Goal: Navigation & Orientation: Find specific page/section

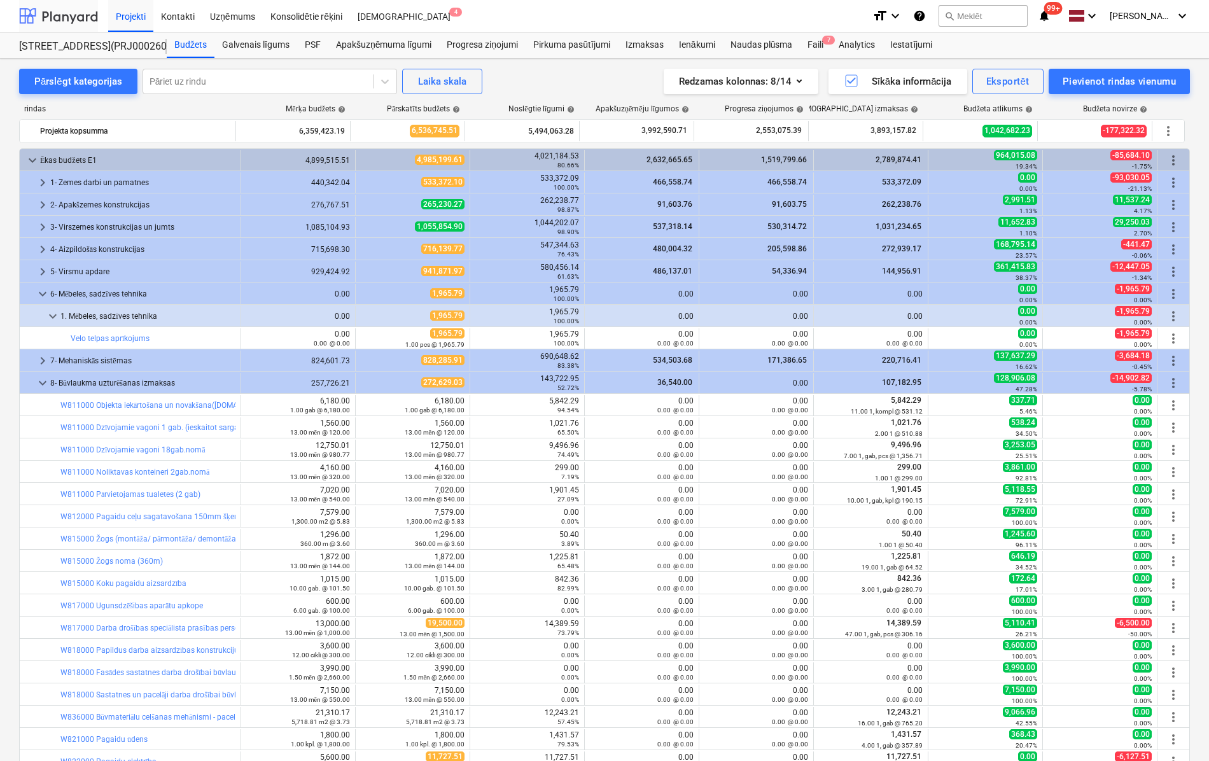
scroll to position [127, 0]
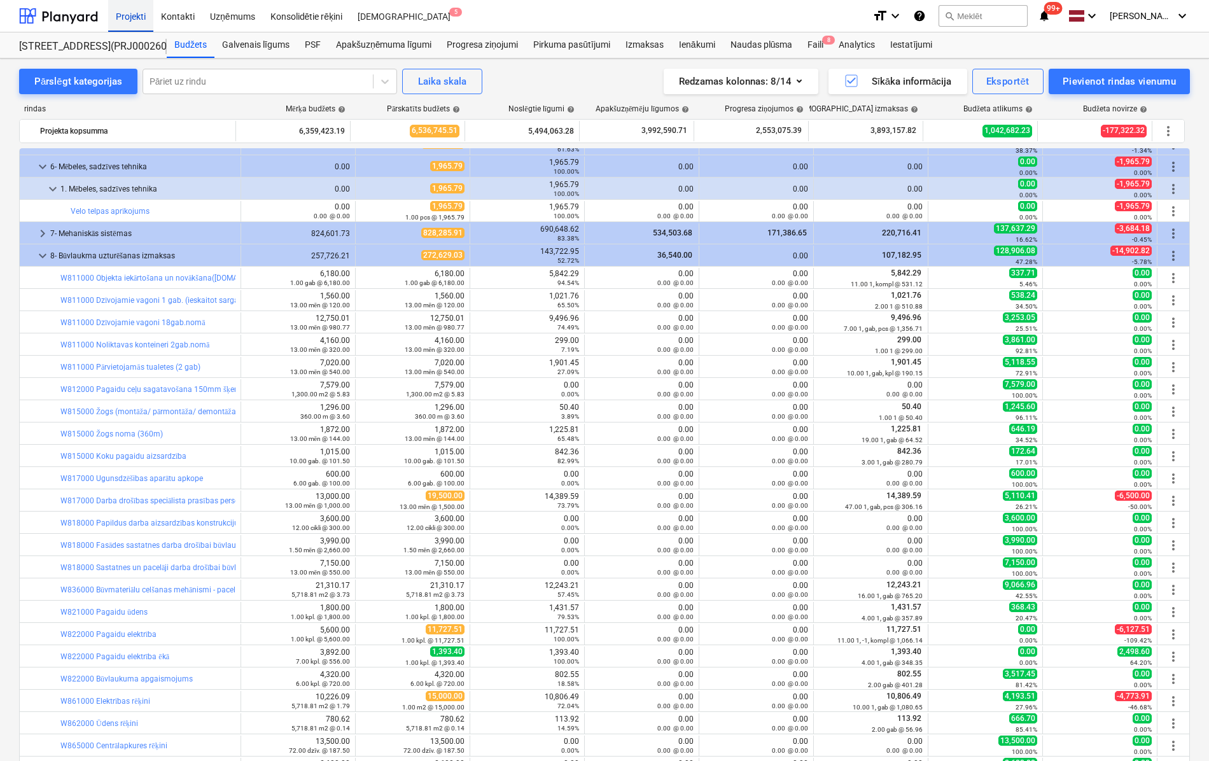
click at [129, 13] on div "Projekti" at bounding box center [130, 15] width 45 height 32
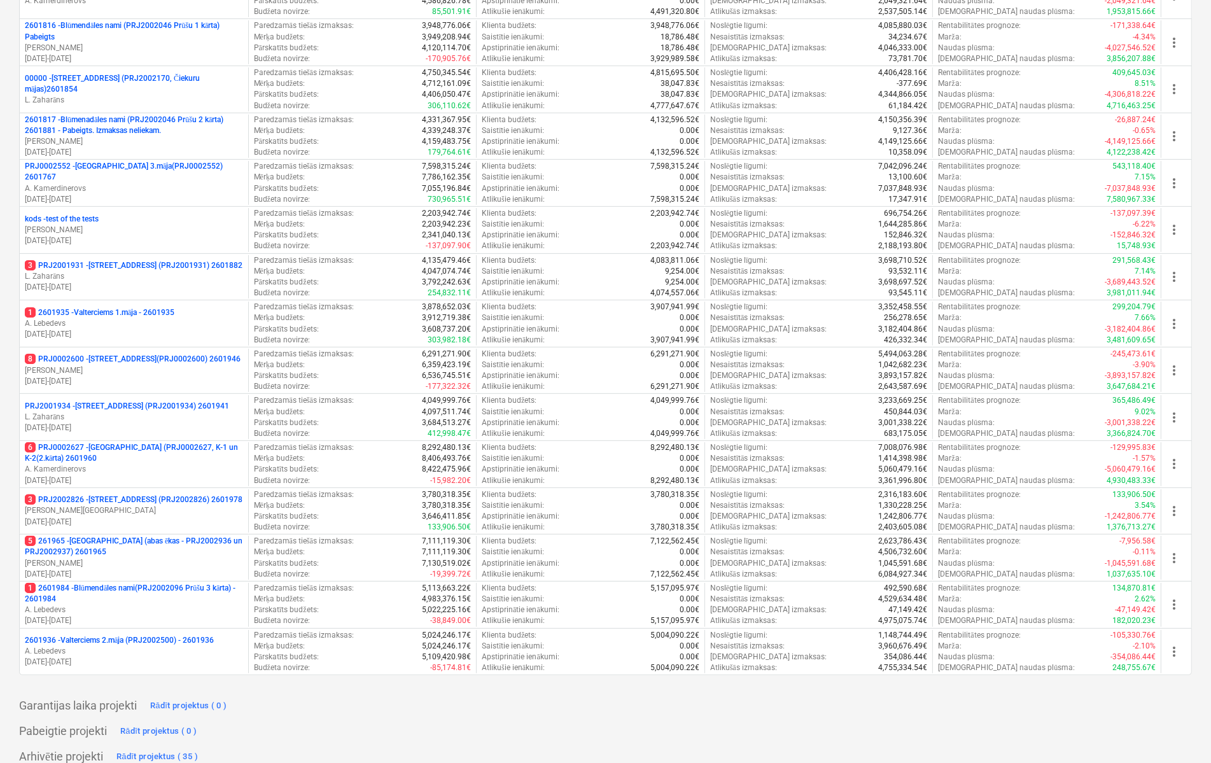
scroll to position [400, 0]
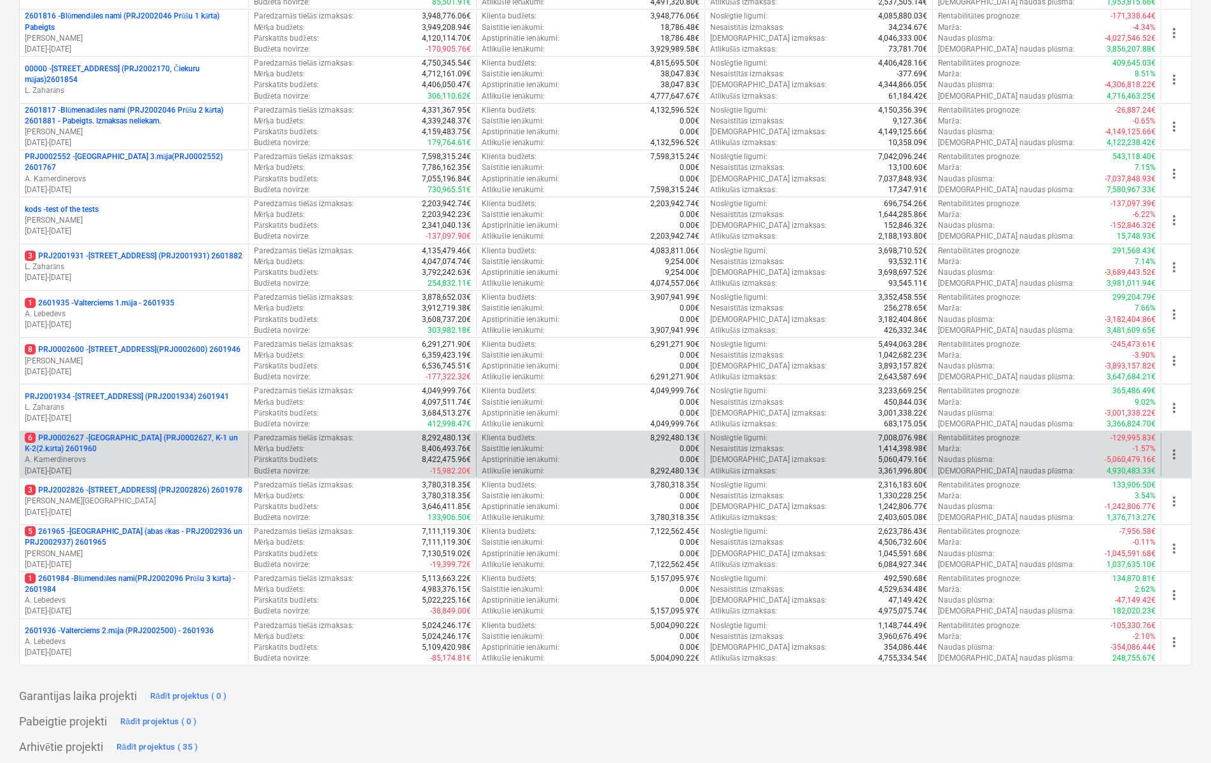
click at [108, 433] on p "6 PRJ0002627 - [GEOGRAPHIC_DATA] (PRJ0002627, K-1 un K-2(2.kārta) 2601960" at bounding box center [134, 444] width 218 height 22
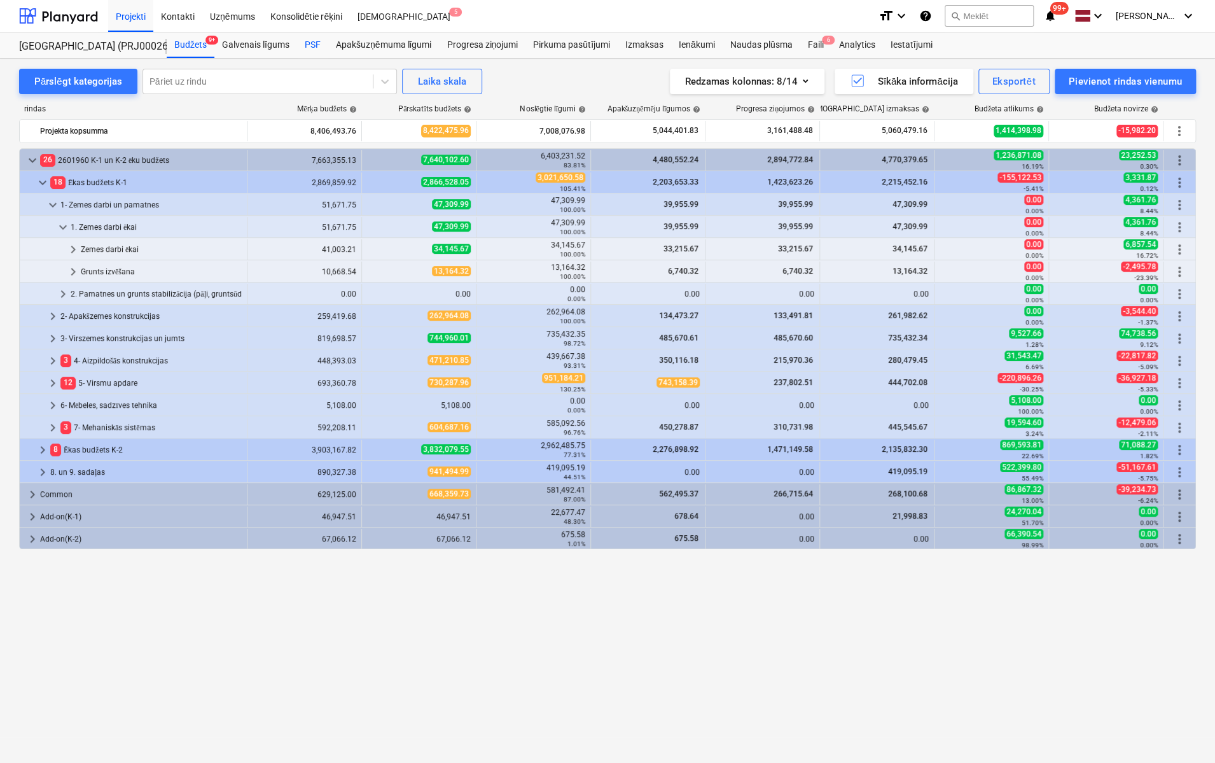
click at [316, 46] on div "PSF" at bounding box center [312, 44] width 31 height 25
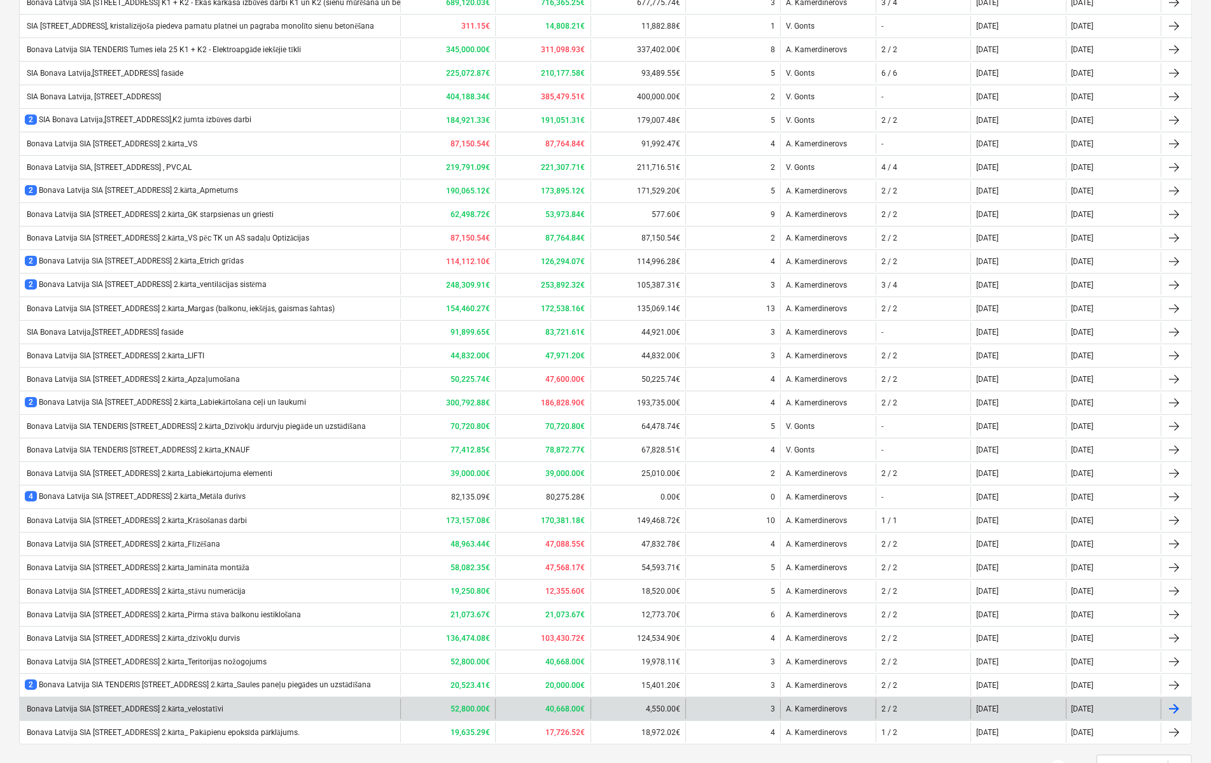
scroll to position [358, 0]
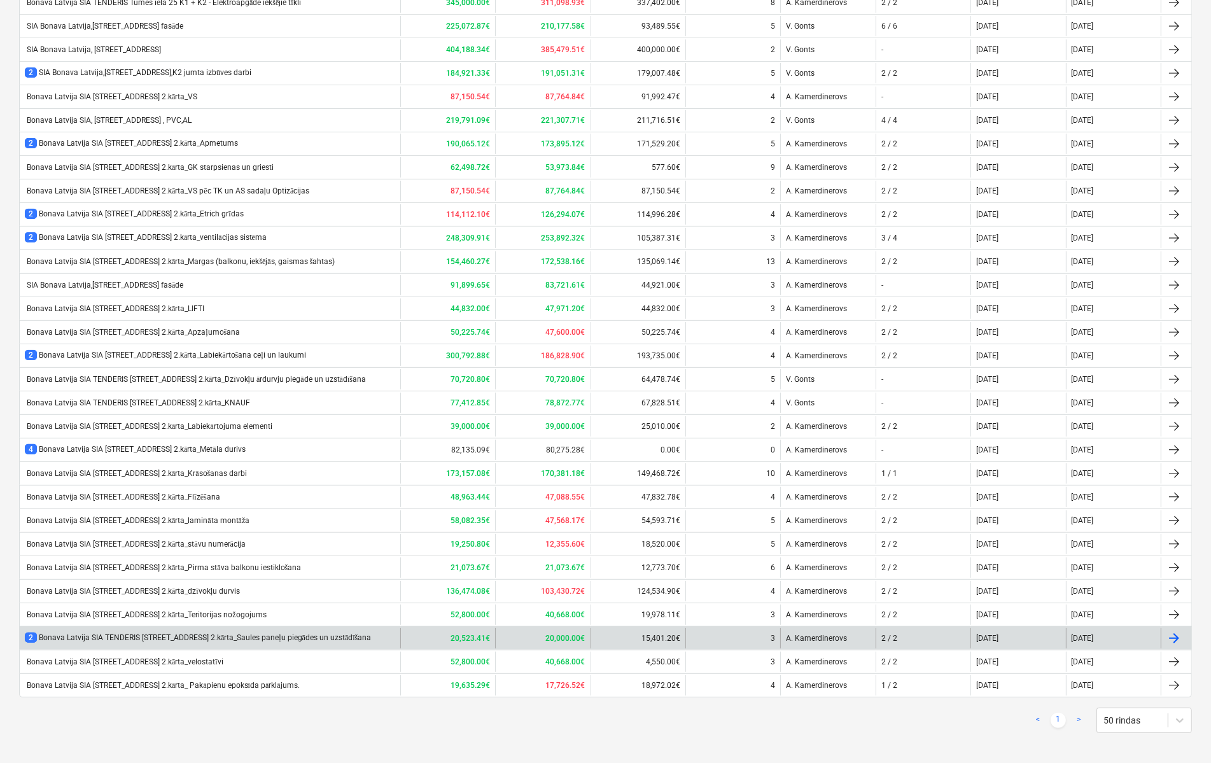
click at [213, 632] on div "2 Bonava Latvija SIA [STREET_ADDRESS] 2.kārta_Saules paneļu piegādes un uzstādī…" at bounding box center [198, 637] width 346 height 11
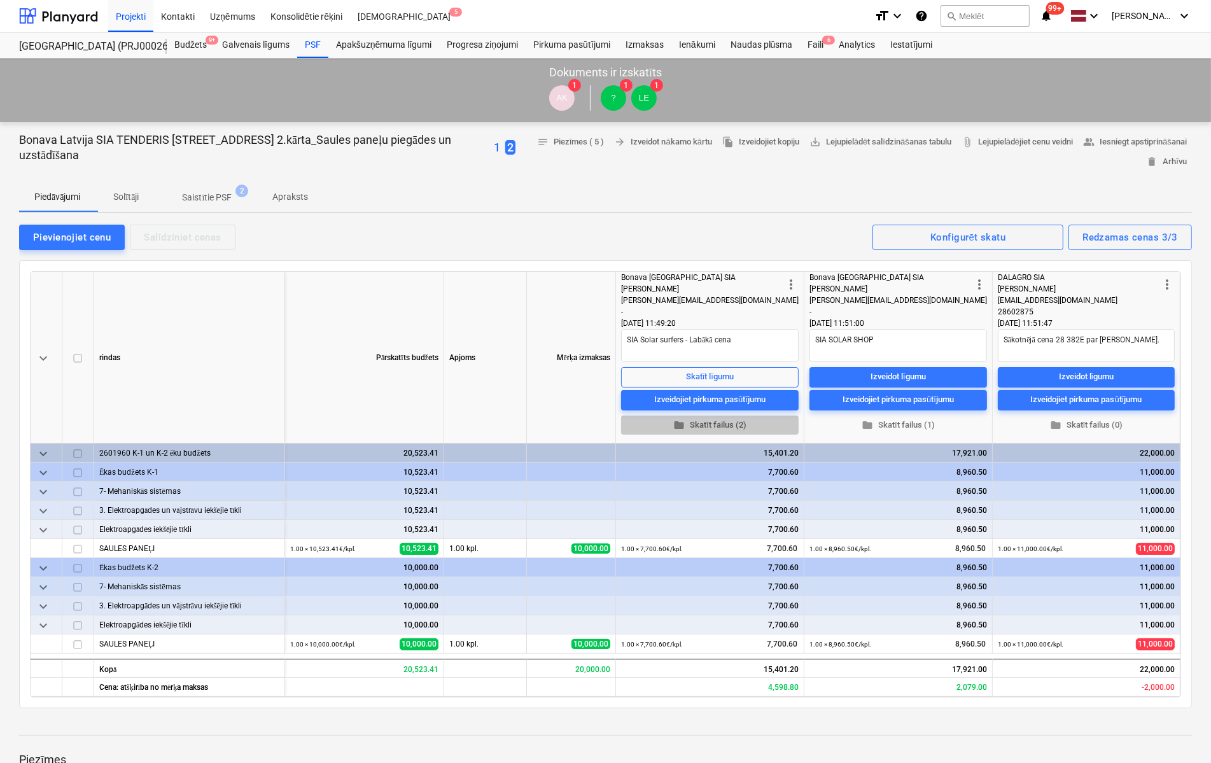
click at [713, 423] on span "folder Skatīt failus (2)" at bounding box center [709, 425] width 167 height 15
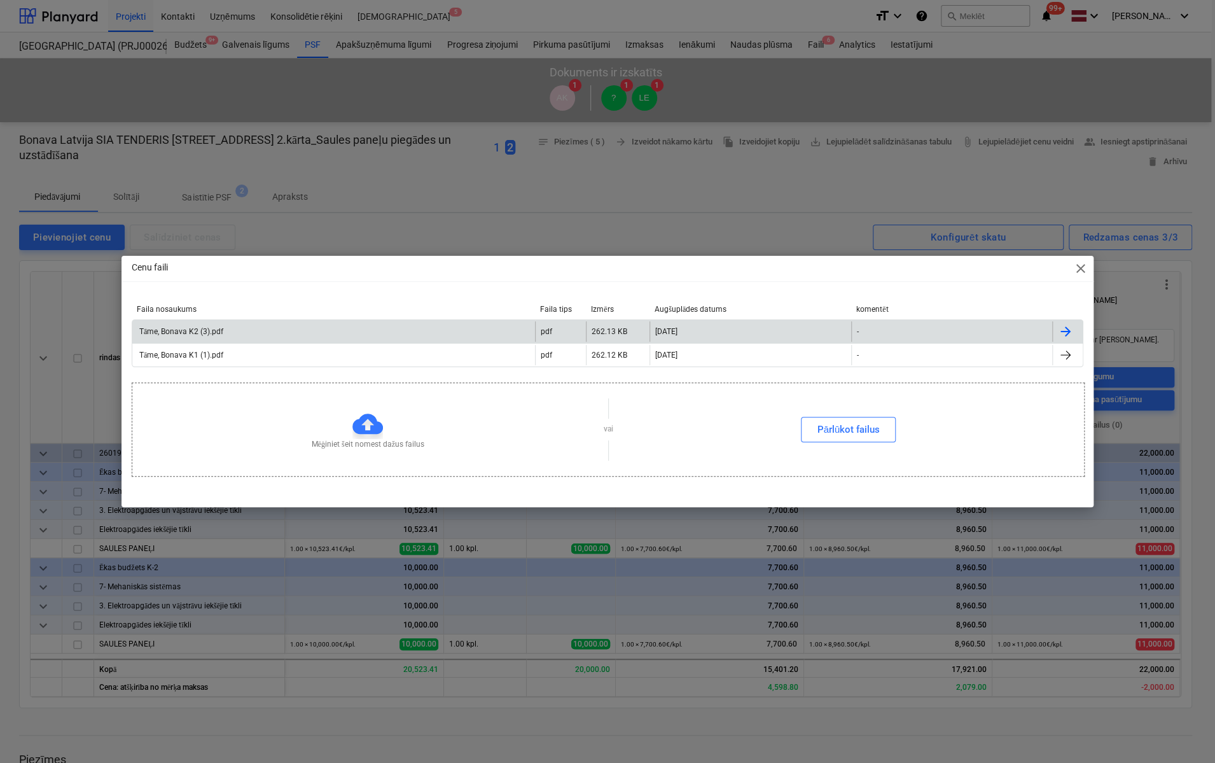
click at [173, 333] on div "Tāme, Bonava K2 (3).pdf" at bounding box center [180, 332] width 86 height 10
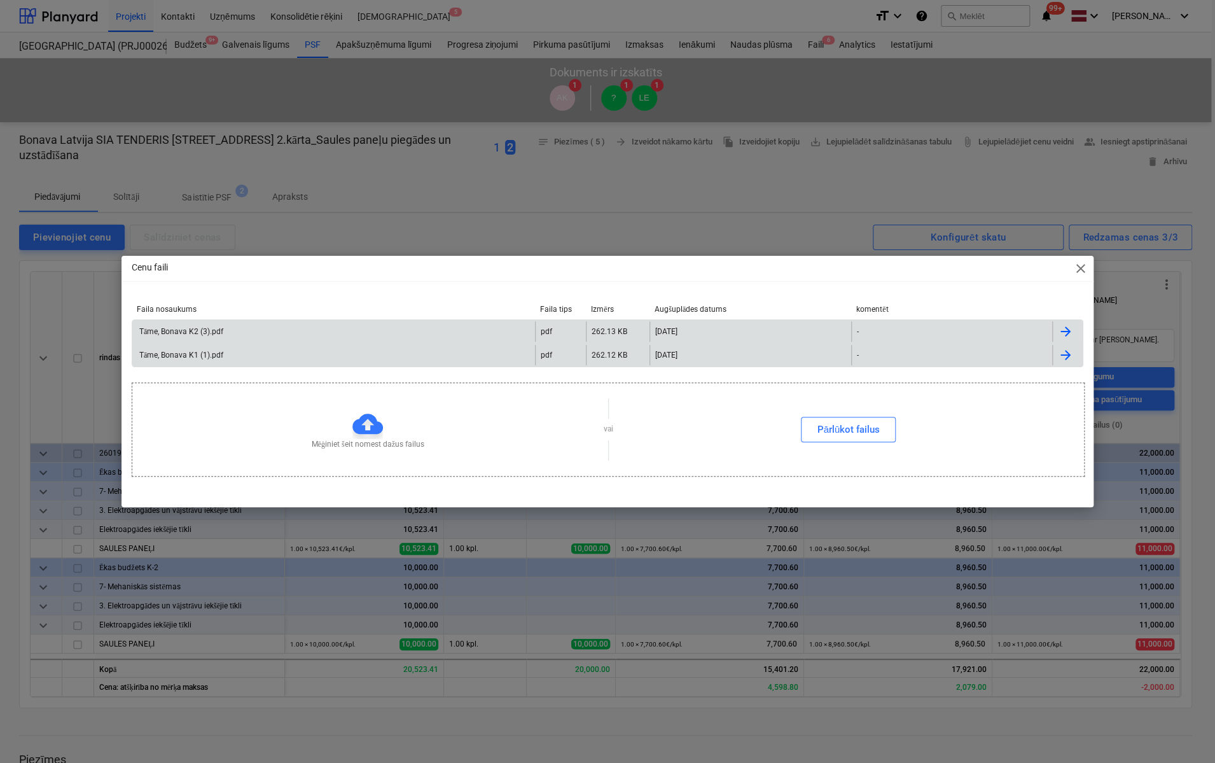
click at [191, 354] on div "Tāme, Bonava K1 (1).pdf" at bounding box center [180, 356] width 86 height 10
click at [1084, 270] on span "close" at bounding box center [1080, 268] width 15 height 15
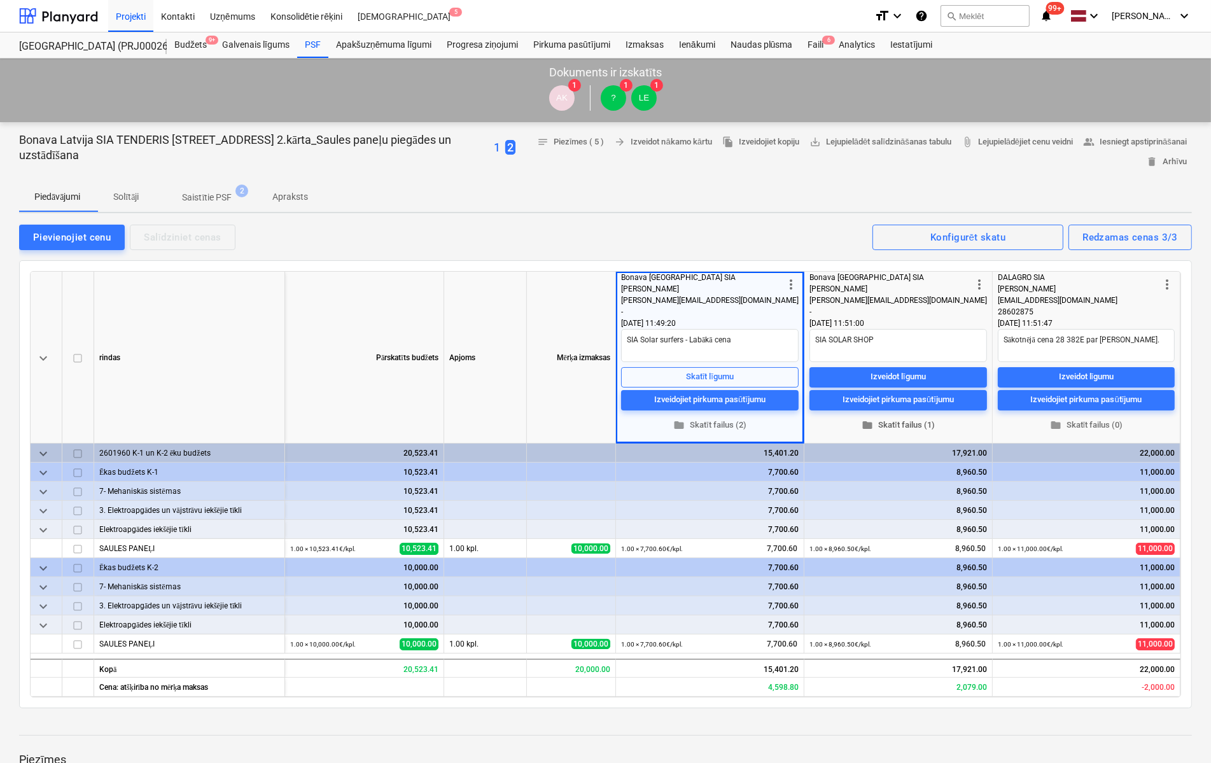
click at [902, 423] on span "folder Skatīt failus (1)" at bounding box center [897, 425] width 167 height 15
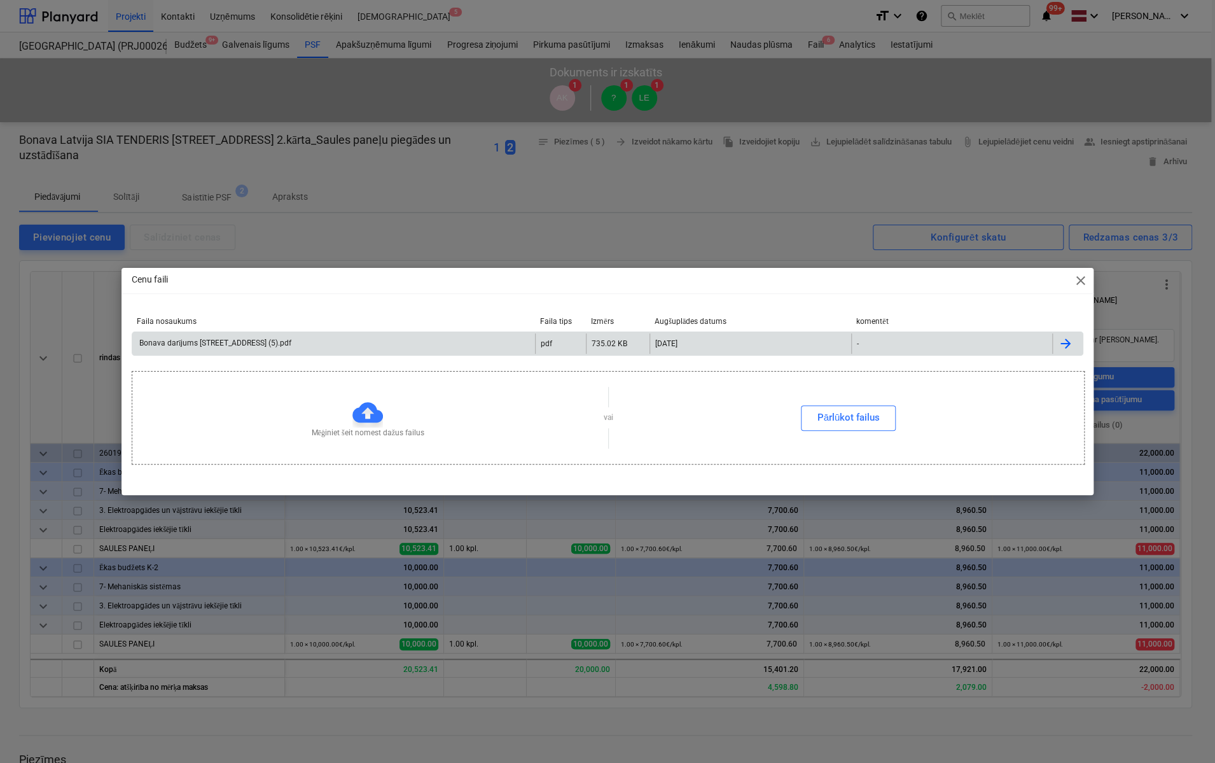
click at [263, 340] on div "Bonava darījums [STREET_ADDRESS] (5).pdf" at bounding box center [214, 344] width 154 height 10
click at [1081, 284] on span "close" at bounding box center [1080, 280] width 15 height 15
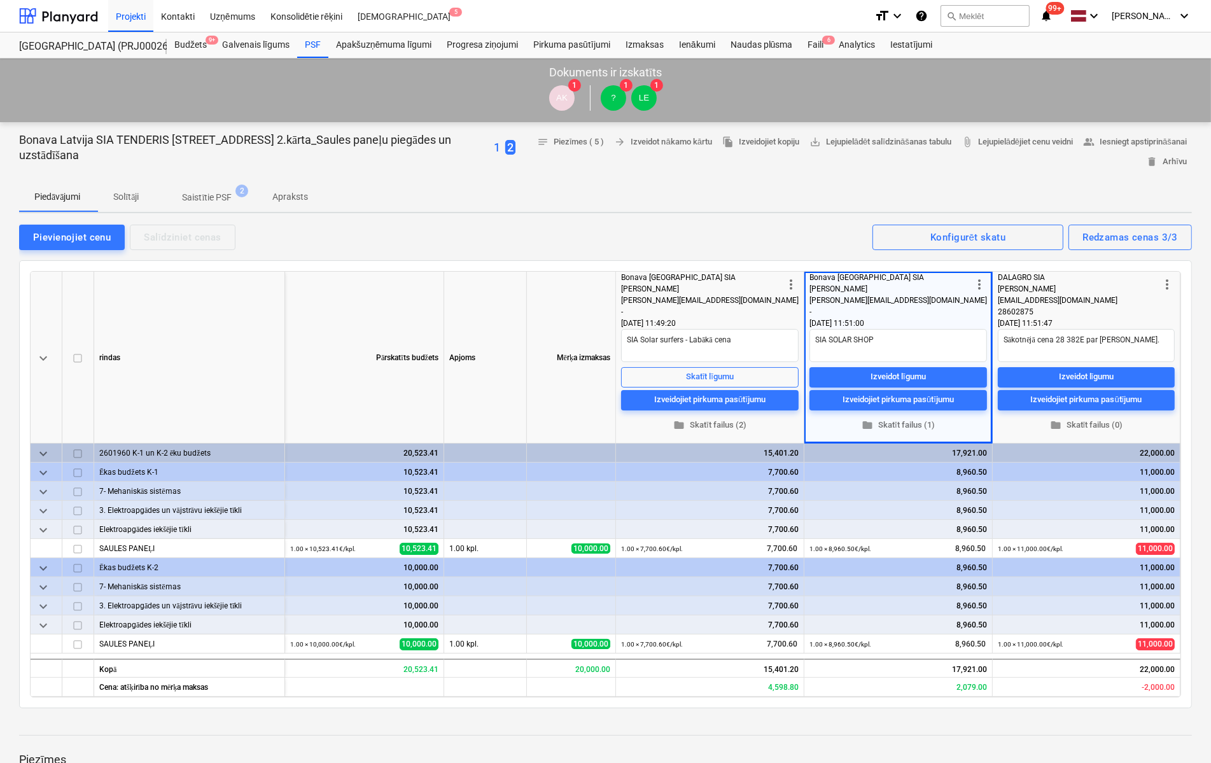
click at [494, 146] on p "1" at bounding box center [497, 147] width 6 height 15
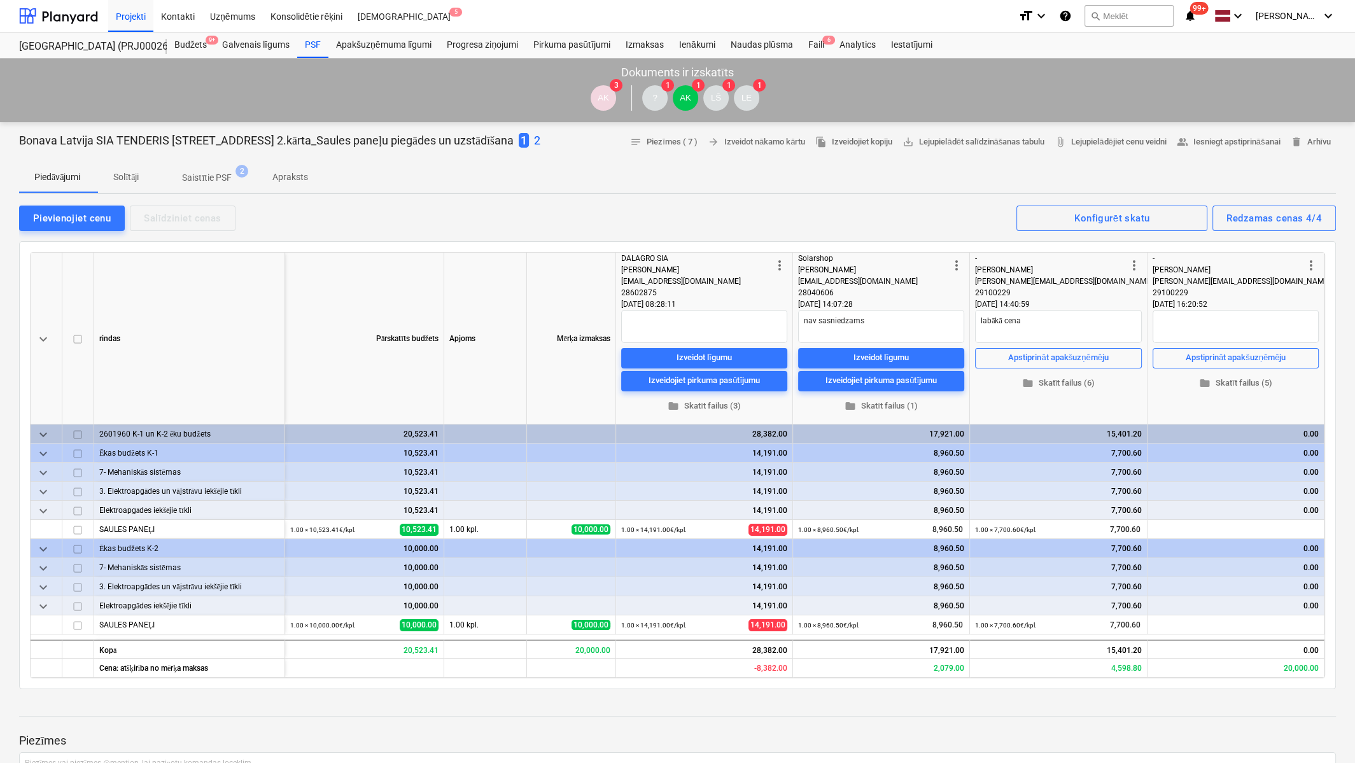
drag, startPoint x: 622, startPoint y: 255, endPoint x: 1250, endPoint y: 298, distance: 629.5
click at [0, 0] on div "keyboard_arrow_down rindas Pārskatīts budžets Apjoms Mērķa izmaksas more_vert D…" at bounding box center [0, 0] width 0 height 0
copy div "DALAGRO SIA [PERSON_NAME] [EMAIL_ADDRESS][DOMAIN_NAME] 28602875 [DATE] 08:28:11…"
click at [132, 17] on div "Projekti" at bounding box center [130, 15] width 45 height 32
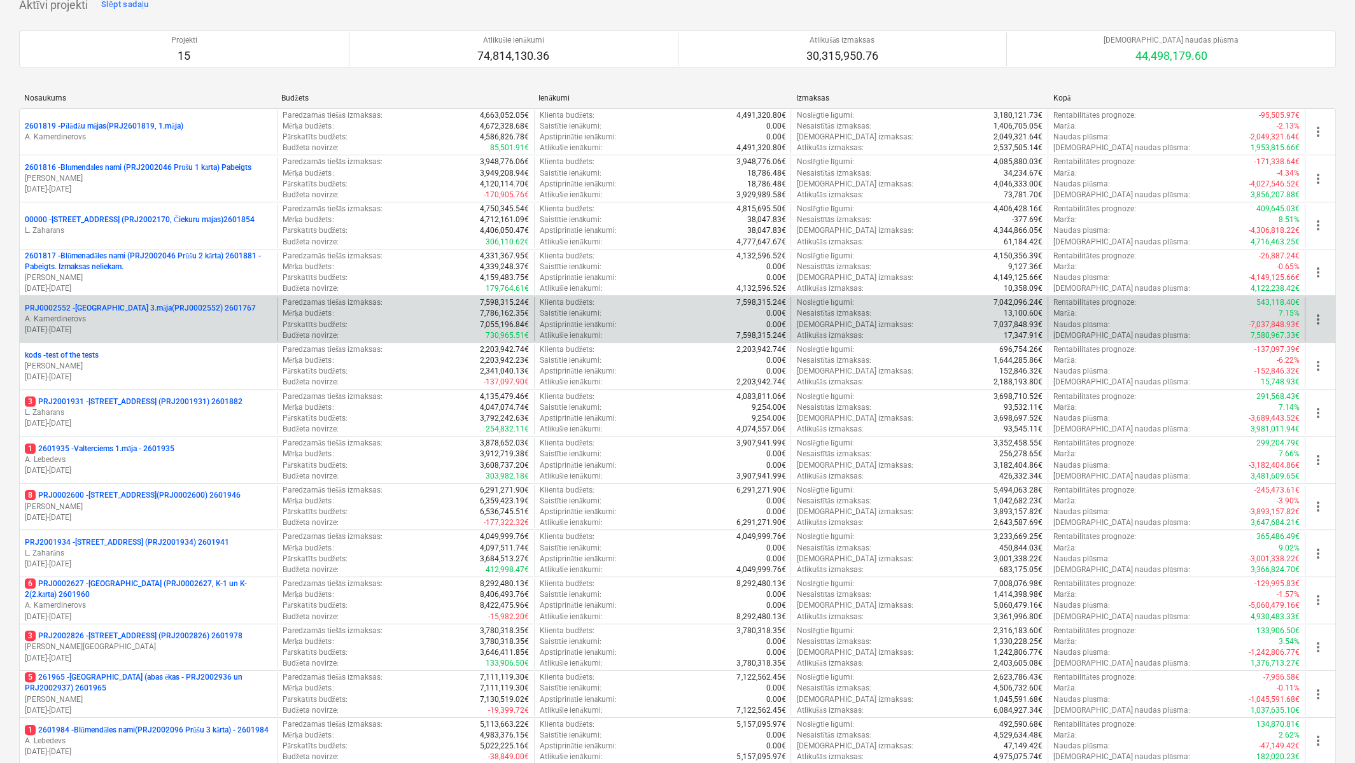
scroll to position [191, 0]
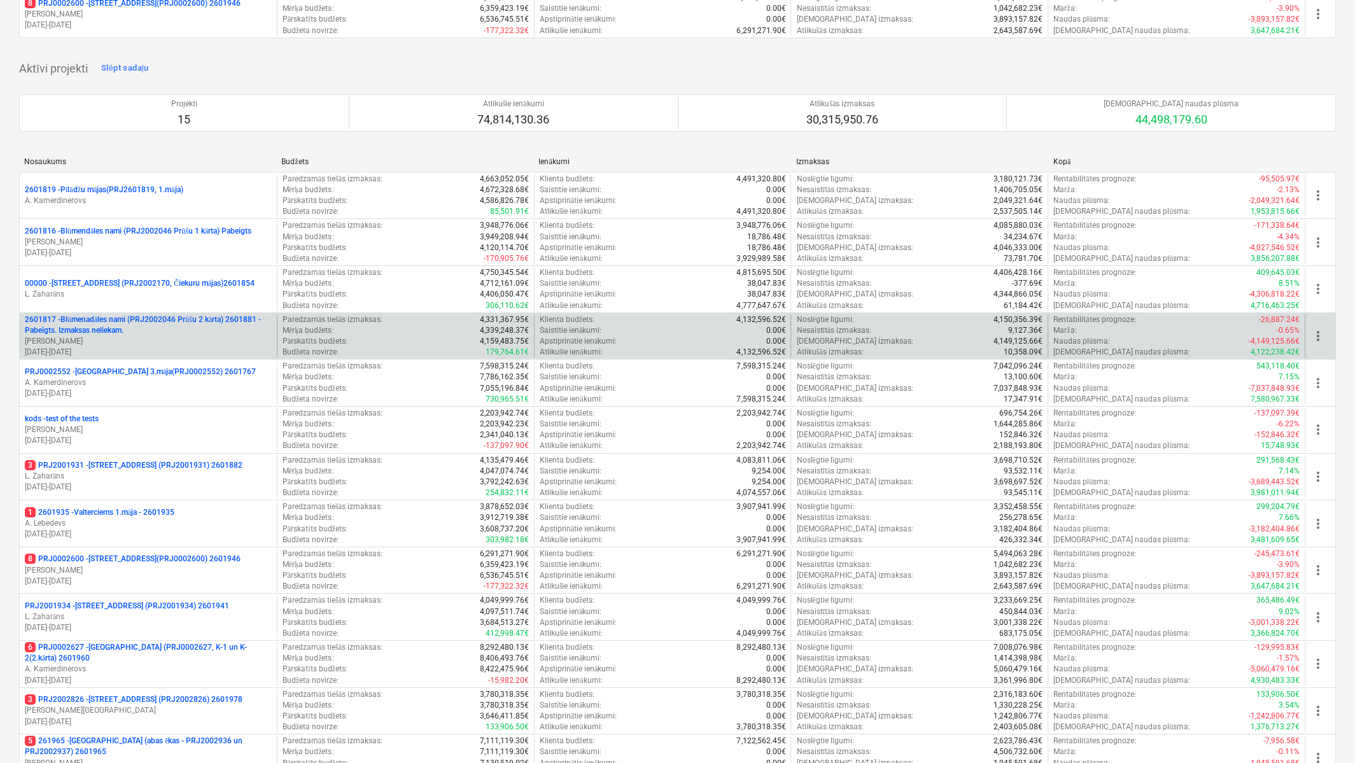
click at [198, 316] on p "2601817 - Blūmenadāles nami (PRJ2002046 Prūšu 2 kārta) 2601881 - Pabeigts. Izma…" at bounding box center [148, 325] width 247 height 22
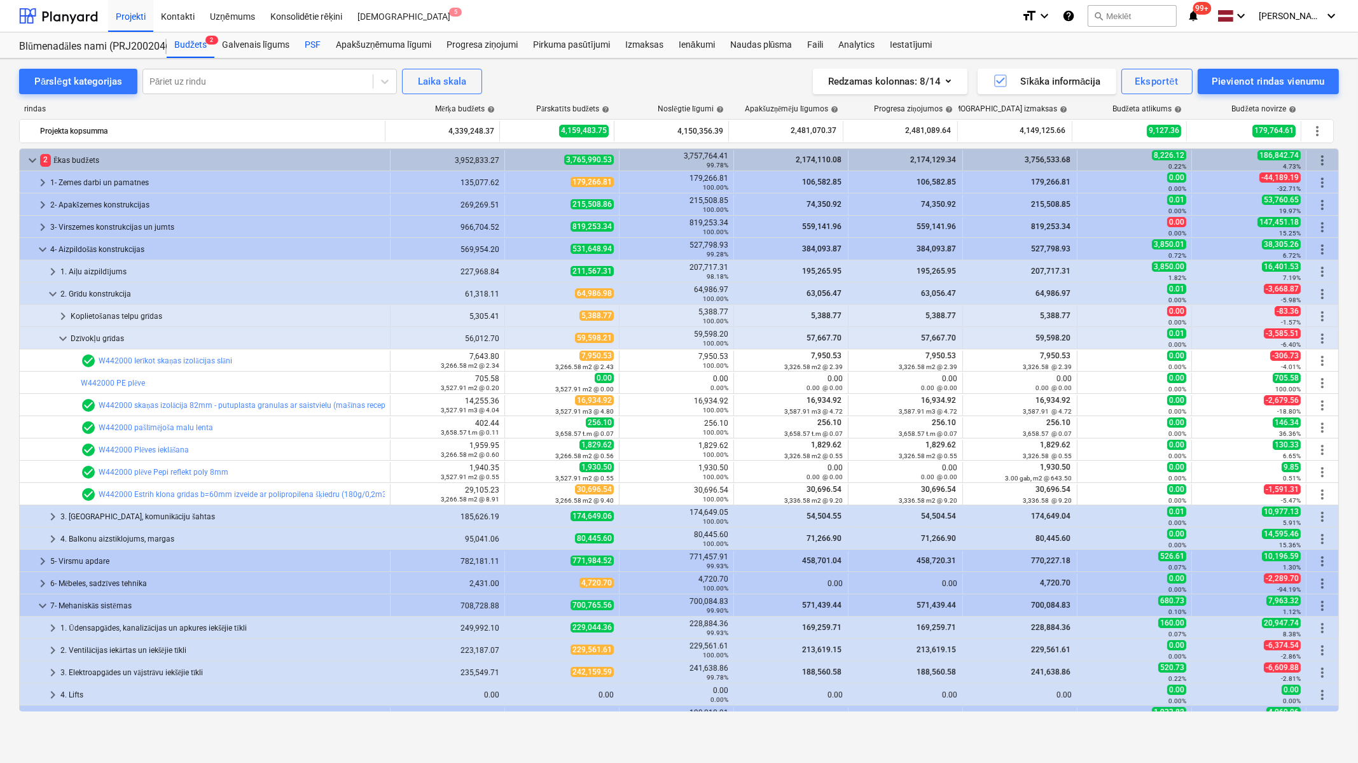
click at [313, 43] on div "PSF" at bounding box center [312, 44] width 31 height 25
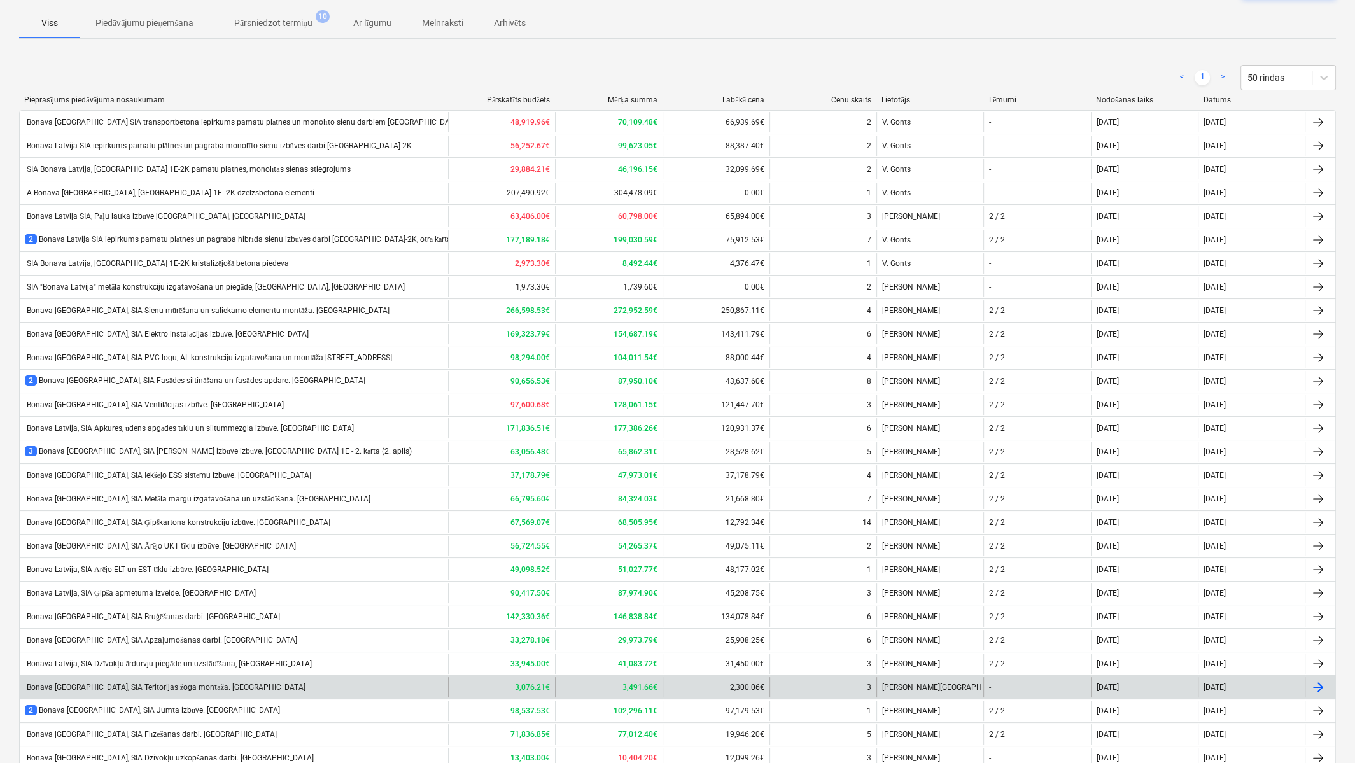
scroll to position [33, 0]
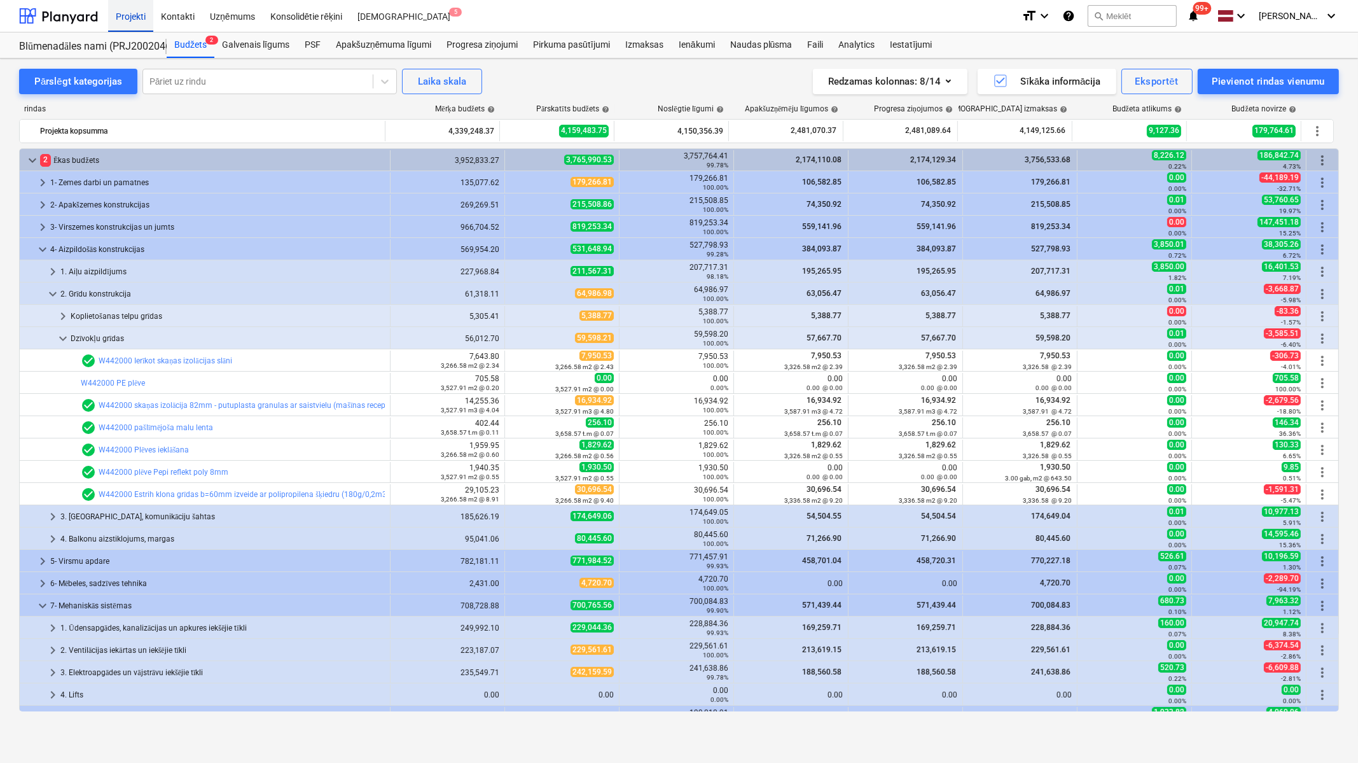
click at [128, 13] on div "Projekti" at bounding box center [130, 15] width 45 height 32
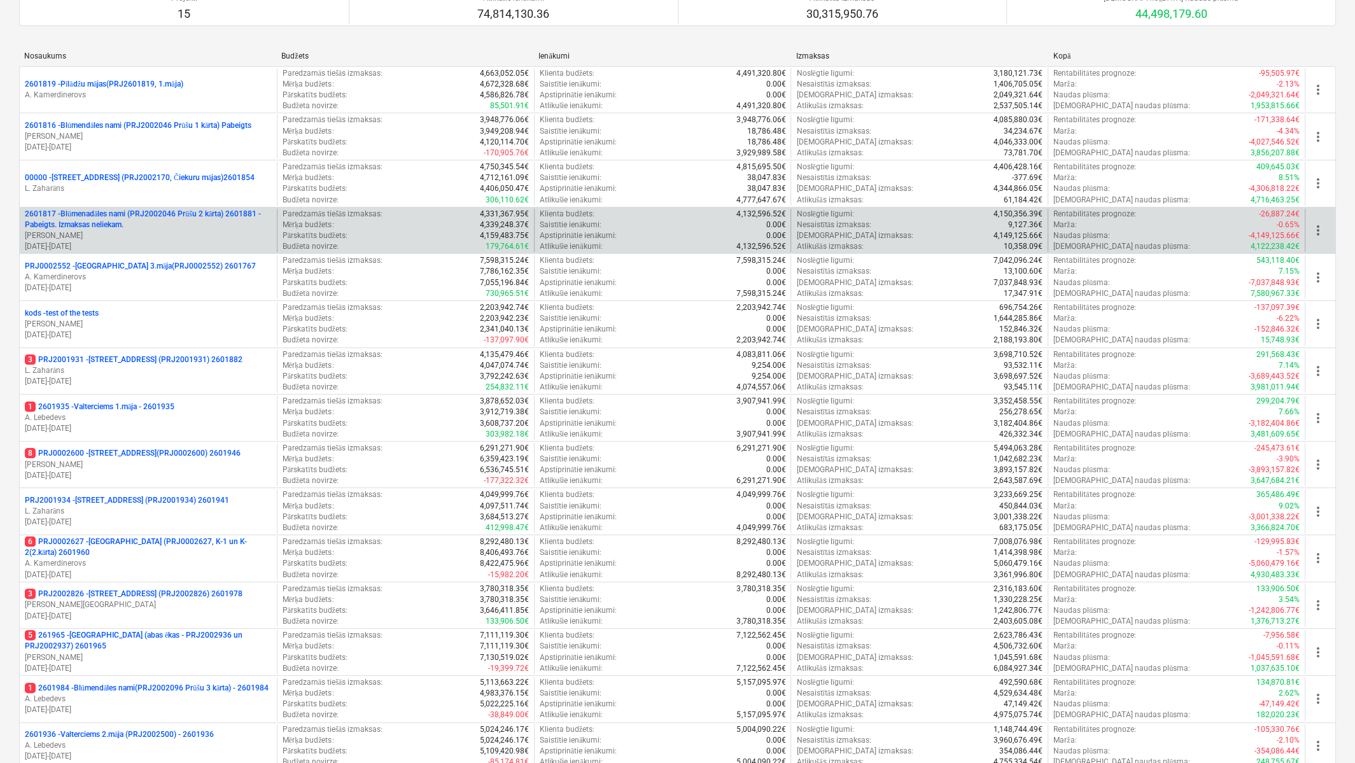
scroll to position [318, 0]
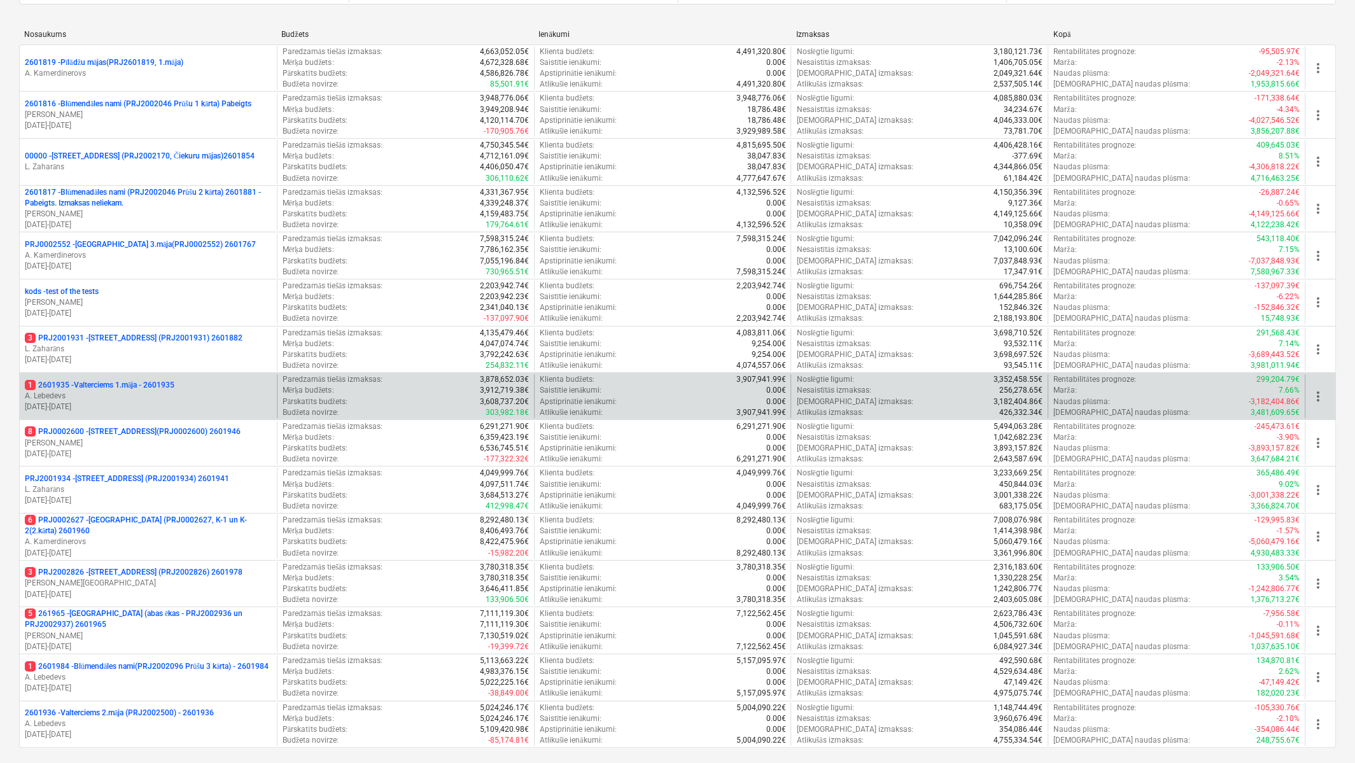
click at [153, 381] on p "1 2601935 - Valterciems 1.māja - 2601935" at bounding box center [100, 385] width 150 height 11
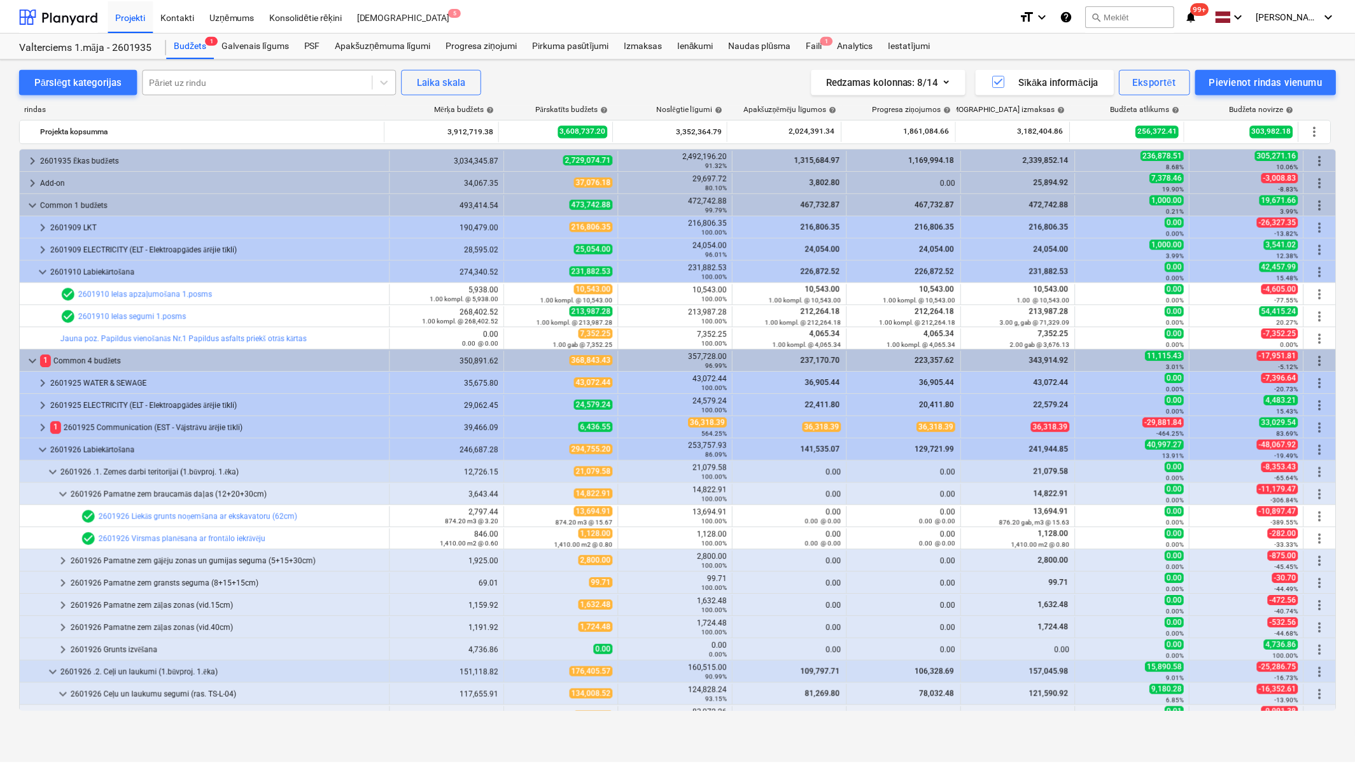
scroll to position [202, 0]
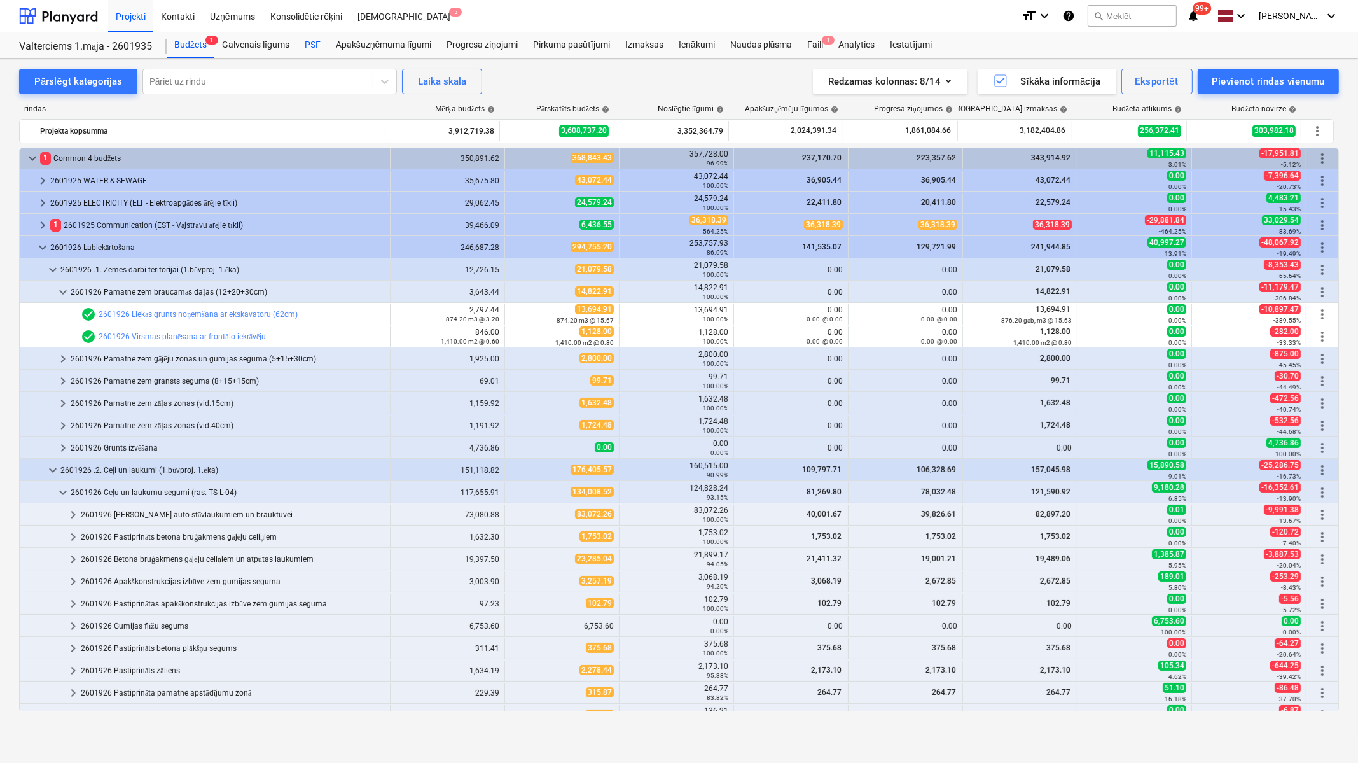
click at [316, 44] on div "PSF" at bounding box center [312, 44] width 31 height 25
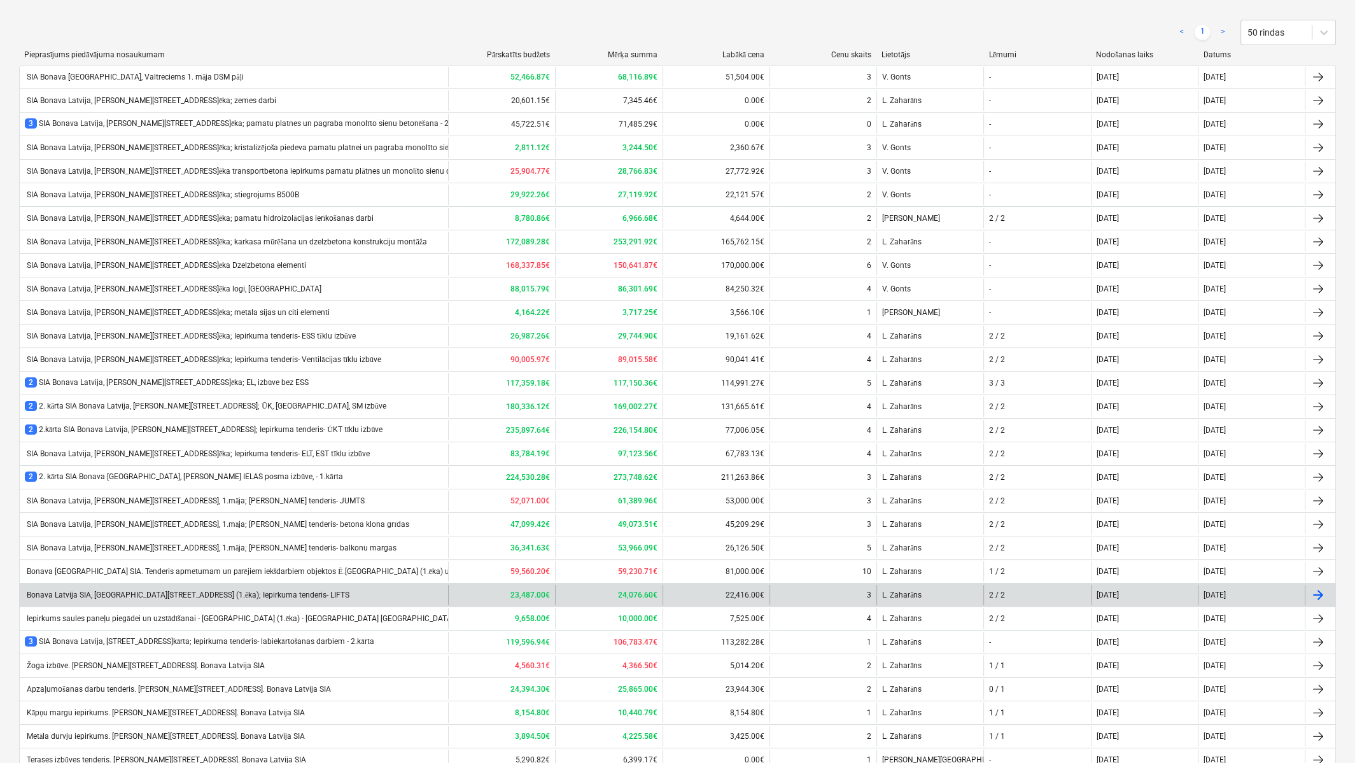
scroll to position [288, 0]
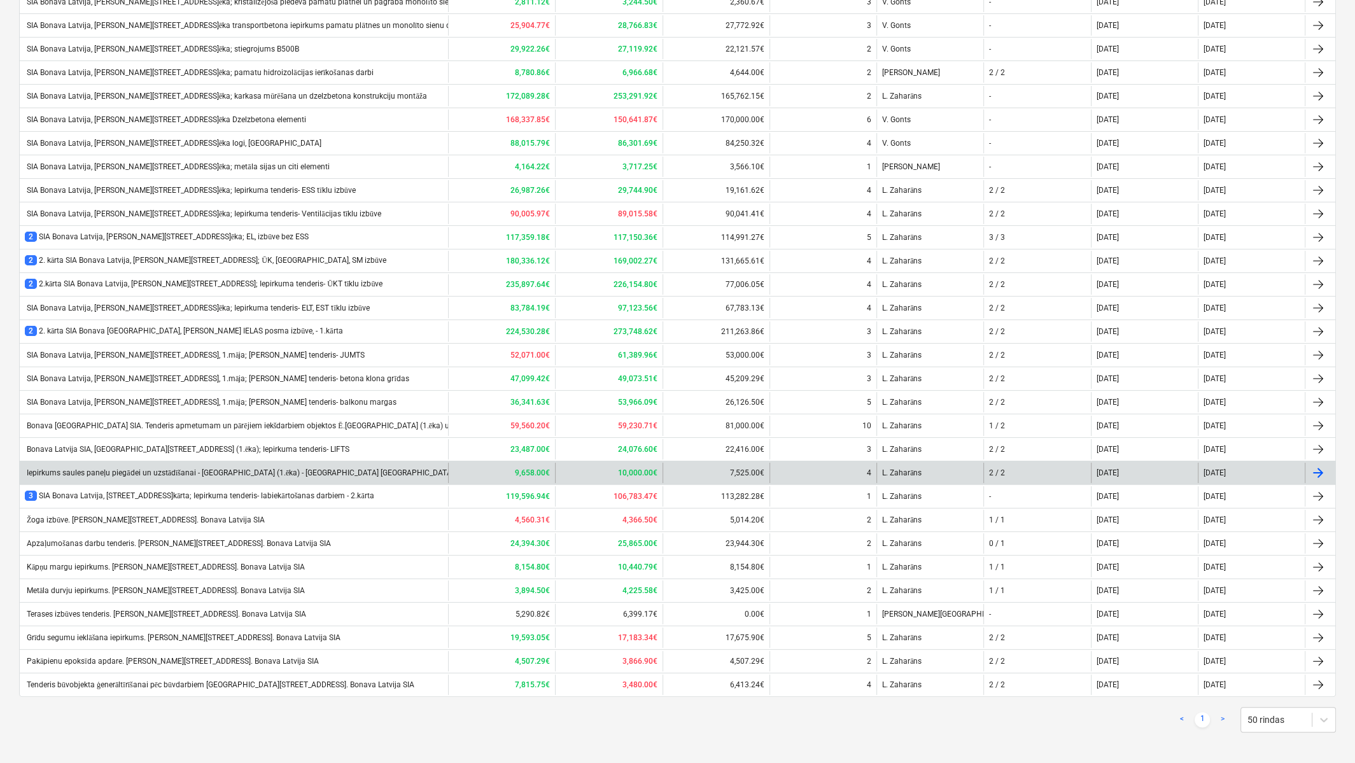
click at [133, 468] on div "Iepirkums saules paneļu piegādei un uzstādīšanai - [GEOGRAPHIC_DATA] (1.ēka) - …" at bounding box center [239, 473] width 429 height 10
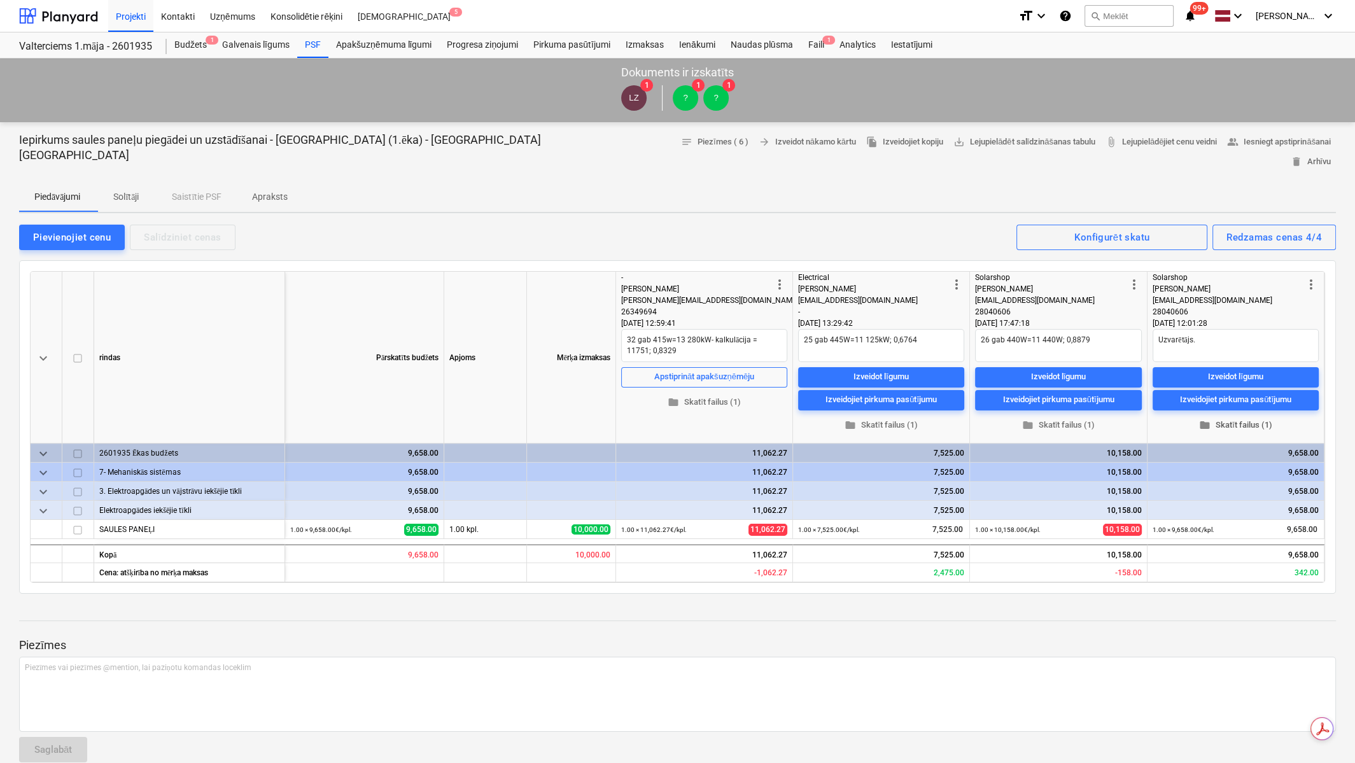
click at [1208, 418] on span "folder Skatīt failus (1)" at bounding box center [1235, 425] width 156 height 15
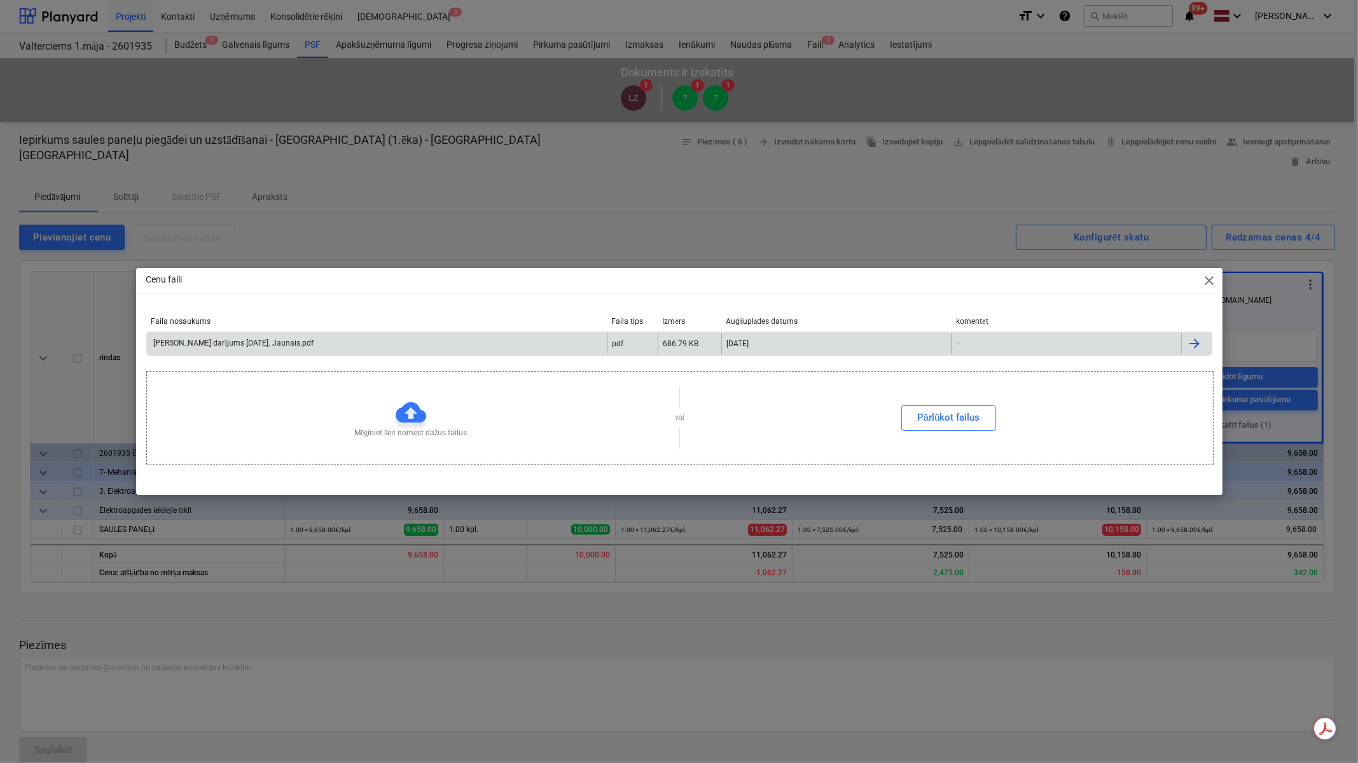
click at [271, 342] on div "[PERSON_NAME] darījums [DATE]. Jaunais.pdf" at bounding box center [233, 344] width 162 height 10
click at [1208, 284] on span "close" at bounding box center [1210, 280] width 15 height 15
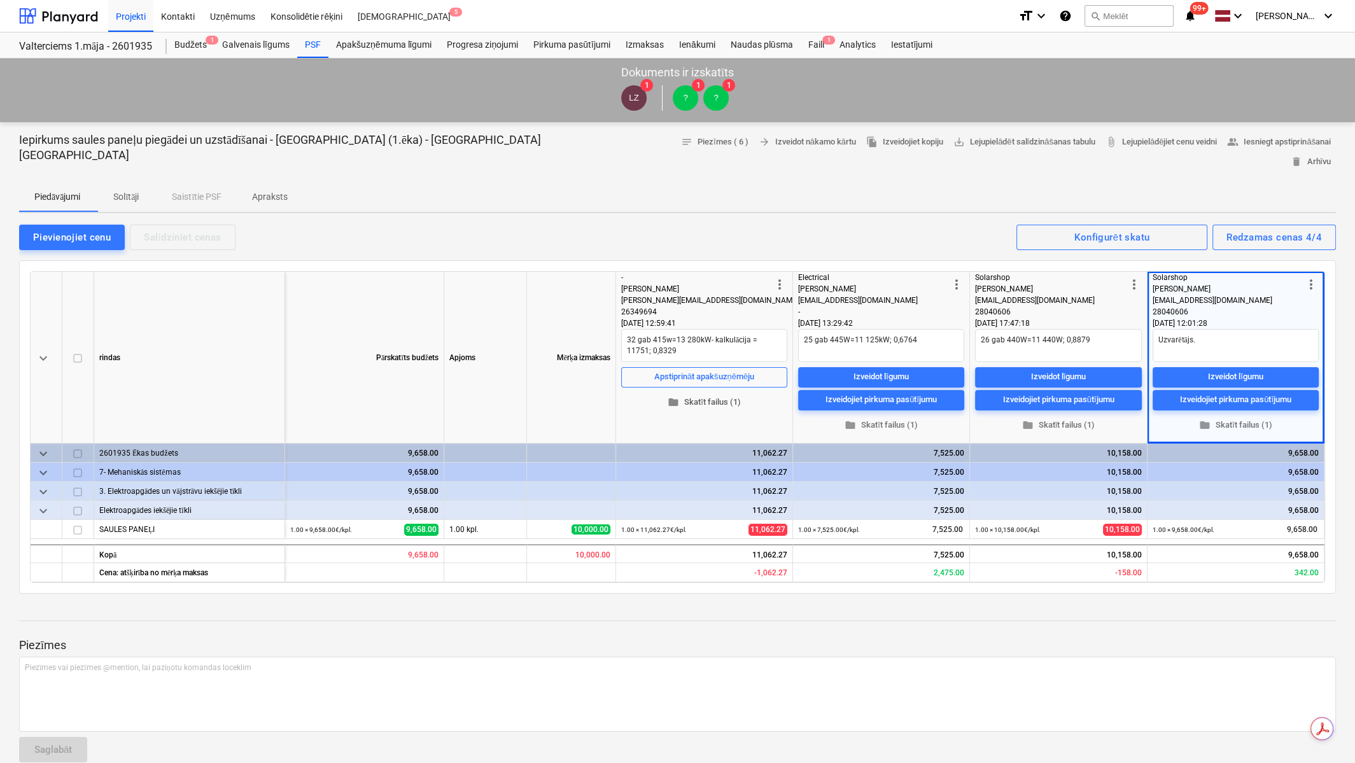
click at [699, 395] on span "folder Skatīt failus (1)" at bounding box center [704, 402] width 156 height 15
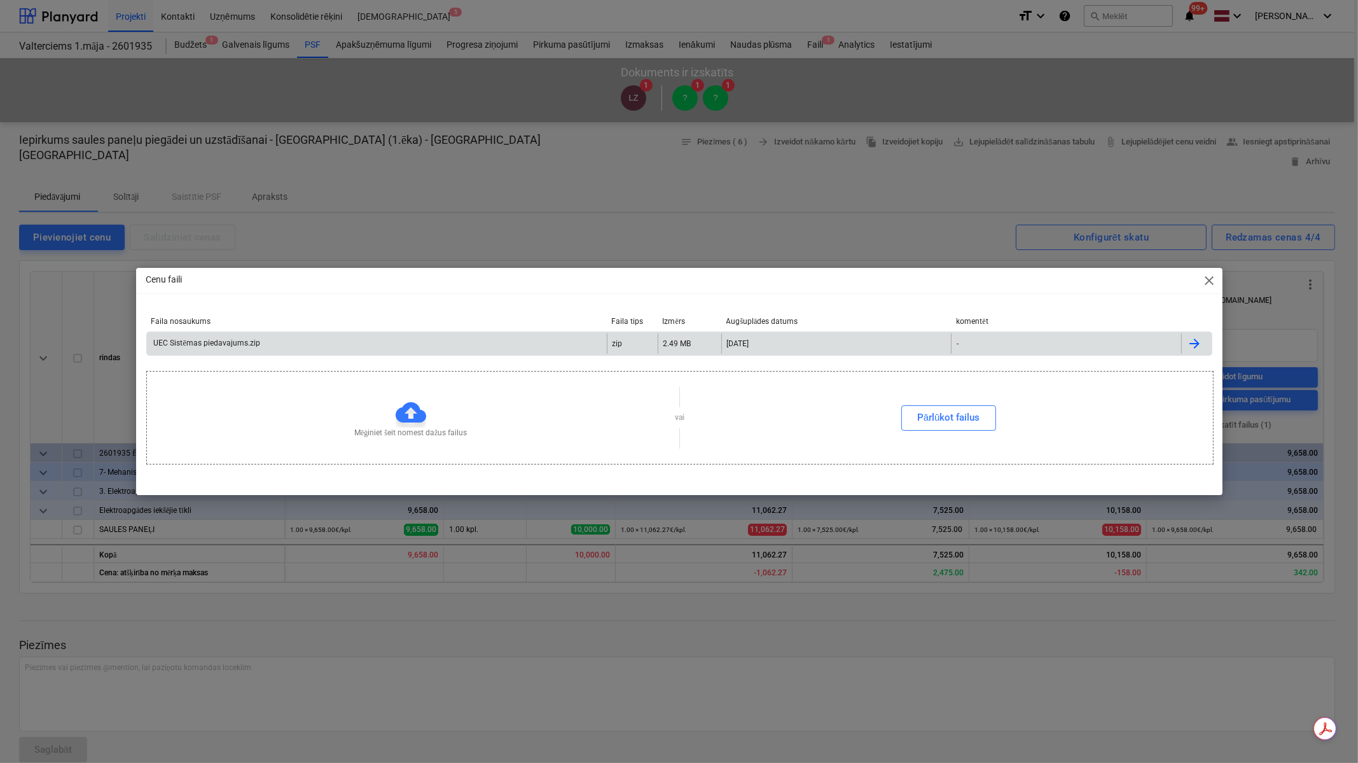
click at [222, 342] on div "UEC Sistēmas piedavajums.zip" at bounding box center [206, 344] width 108 height 10
click at [1206, 287] on span "close" at bounding box center [1210, 280] width 15 height 15
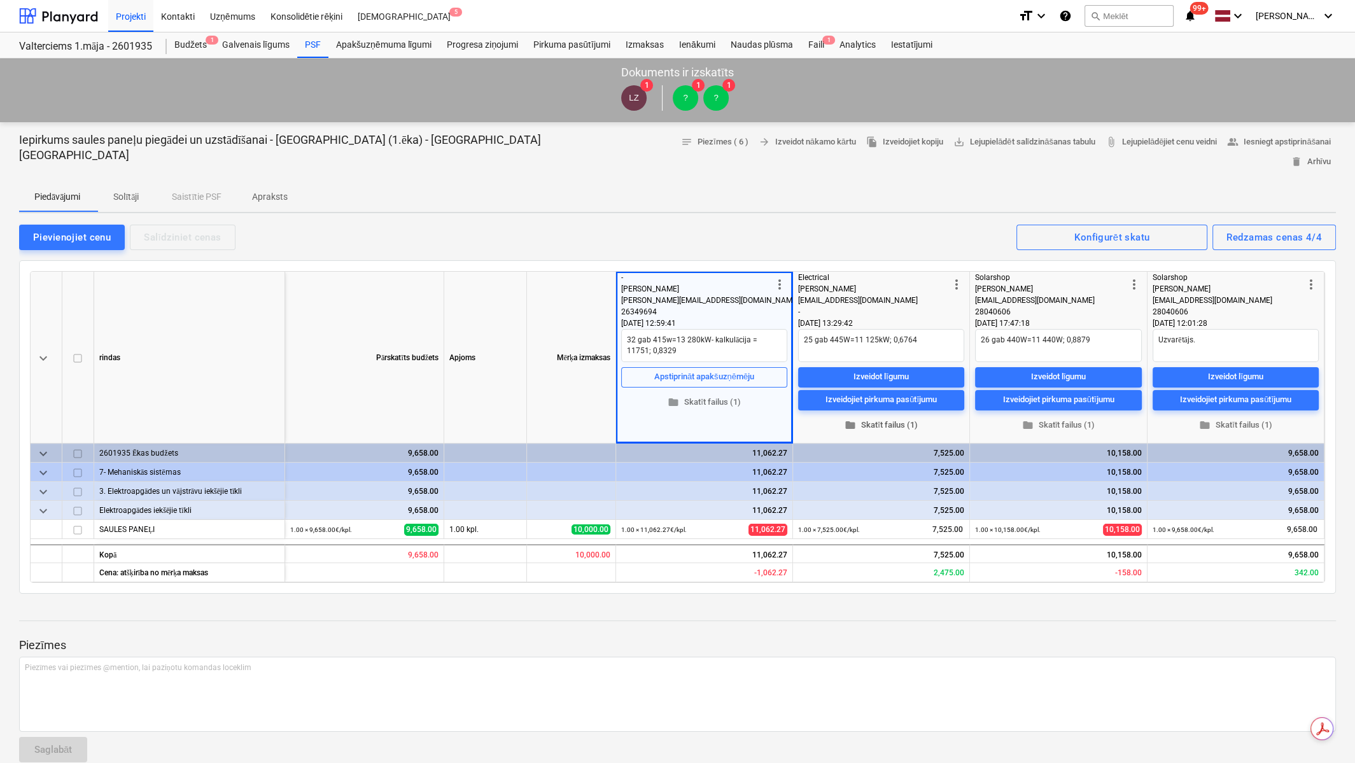
click at [905, 418] on span "folder Skatīt failus (1)" at bounding box center [881, 425] width 156 height 15
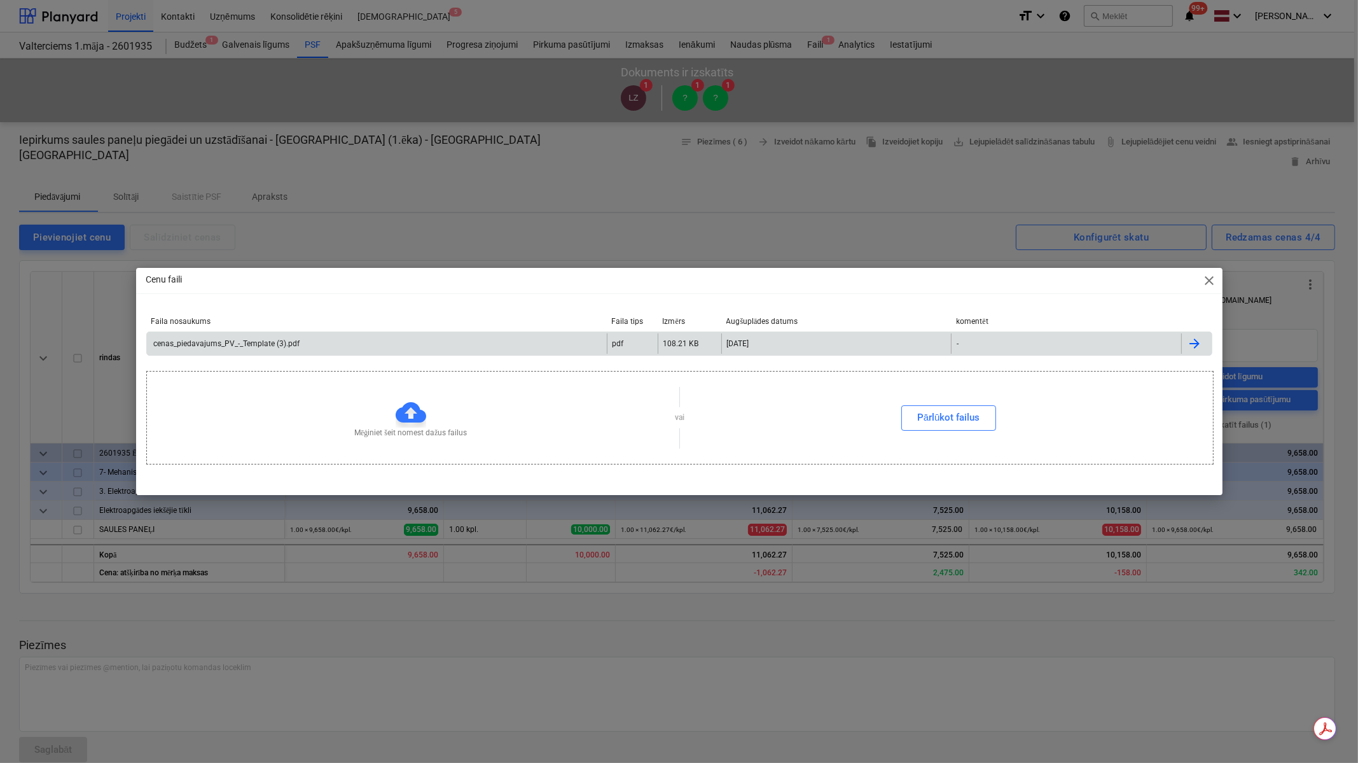
click at [260, 344] on div "cenas_piedavajums_PV_-_Template (3).pdf" at bounding box center [226, 343] width 148 height 9
click at [1203, 273] on span "close" at bounding box center [1210, 280] width 15 height 15
type textarea "x"
